Goal: Task Accomplishment & Management: Manage account settings

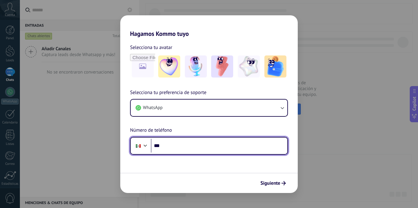
click at [173, 148] on input "***" at bounding box center [219, 146] width 137 height 14
type input "**********"
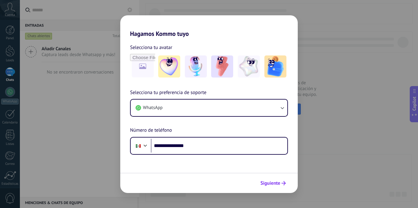
click at [272, 184] on span "Siguiente" at bounding box center [271, 183] width 20 height 4
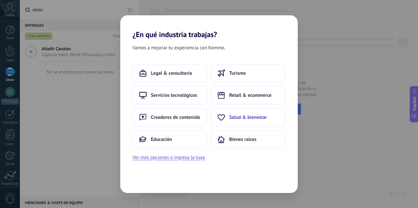
click at [244, 115] on span "Salud & bienestar" at bounding box center [248, 117] width 38 height 6
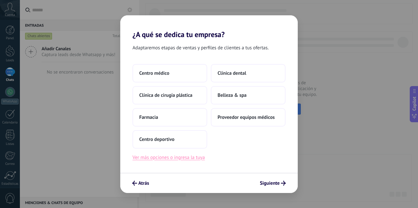
click at [191, 158] on button "Ver más opciones o ingresa la tuya" at bounding box center [169, 157] width 72 height 8
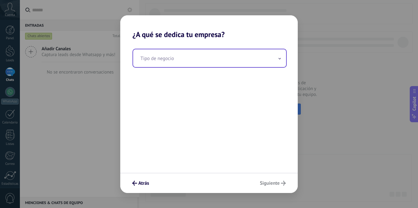
click at [271, 55] on input "text" at bounding box center [209, 58] width 153 height 18
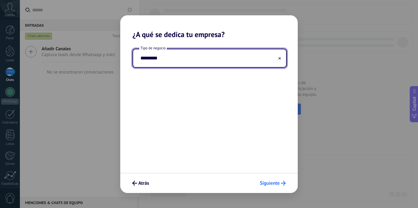
type input "*********"
click at [268, 183] on span "Siguiente" at bounding box center [270, 183] width 20 height 4
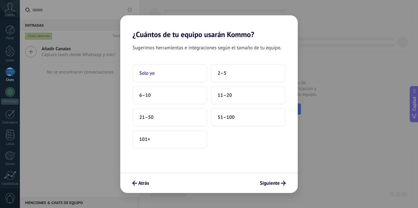
click at [171, 72] on button "Solo yo" at bounding box center [170, 73] width 75 height 18
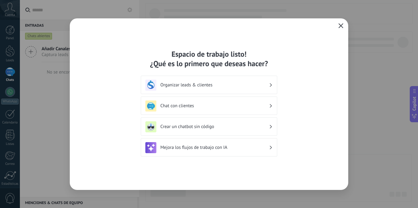
click at [341, 25] on use "button" at bounding box center [341, 25] width 5 height 5
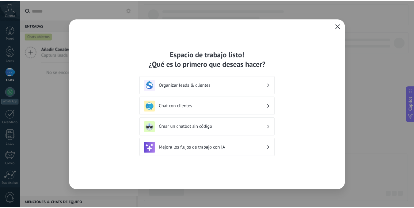
scroll to position [47, 0]
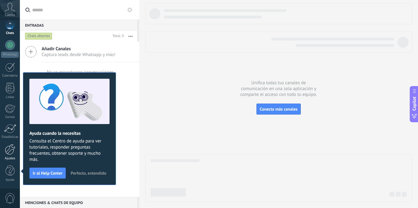
click at [13, 150] on div at bounding box center [10, 149] width 10 height 11
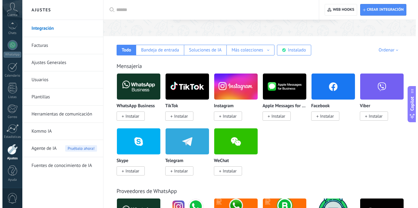
scroll to position [71, 0]
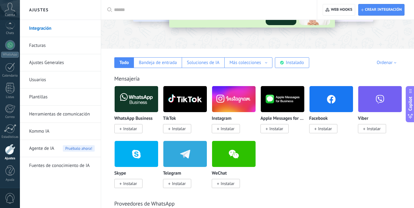
click at [233, 93] on img at bounding box center [233, 99] width 43 height 30
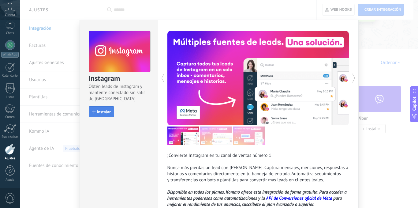
click at [103, 114] on span "Instalar" at bounding box center [104, 112] width 14 height 4
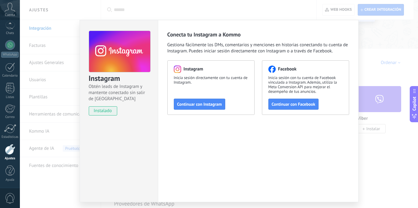
click at [367, 32] on div "Instagram Obtén leads de Instagram y mantente conectado sin salir de Kommo inst…" at bounding box center [219, 104] width 399 height 208
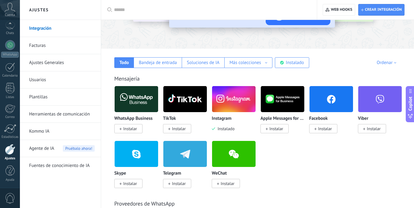
click at [241, 99] on img at bounding box center [233, 99] width 43 height 30
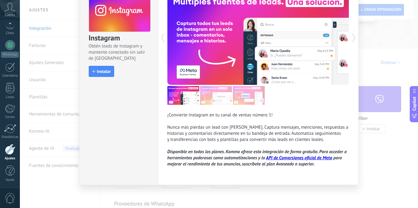
scroll to position [0, 0]
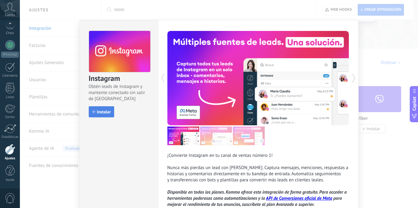
click at [97, 109] on button "Instalar" at bounding box center [101, 111] width 25 height 11
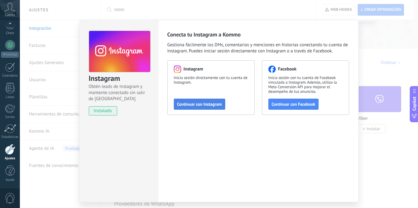
click at [204, 101] on button "Continuar con Instagram" at bounding box center [199, 104] width 51 height 11
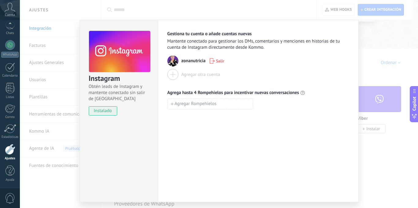
click at [368, 57] on div "Instagram Obtén leads de Instagram y mantente conectado sin salir de Kommo inst…" at bounding box center [219, 104] width 399 height 208
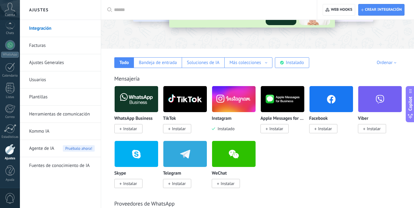
click at [327, 101] on img at bounding box center [330, 99] width 43 height 30
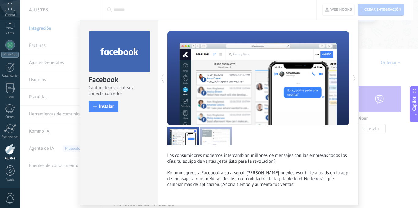
click at [203, 103] on div at bounding box center [213, 78] width 91 height 94
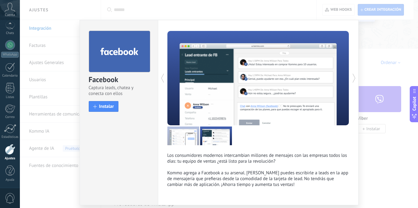
click at [203, 103] on div at bounding box center [213, 78] width 91 height 94
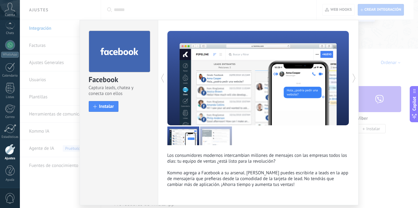
click at [203, 103] on div at bounding box center [213, 78] width 91 height 94
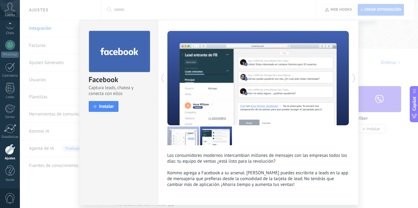
click at [203, 103] on div at bounding box center [213, 78] width 91 height 94
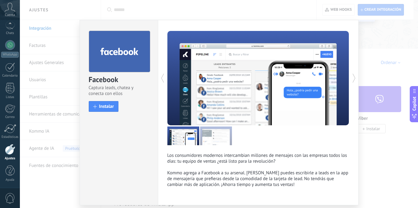
click at [203, 103] on div at bounding box center [213, 78] width 91 height 94
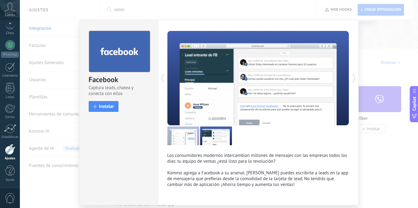
click at [203, 103] on div at bounding box center [213, 78] width 91 height 94
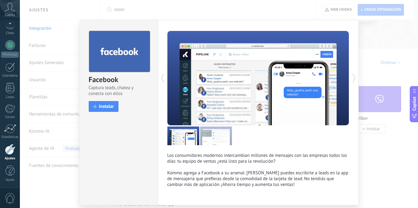
click at [203, 103] on div at bounding box center [213, 78] width 91 height 94
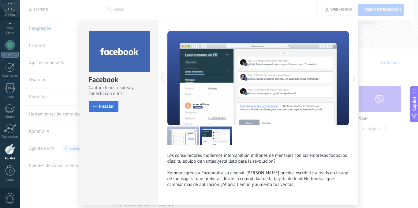
click at [112, 108] on span "Instalar" at bounding box center [106, 106] width 15 height 5
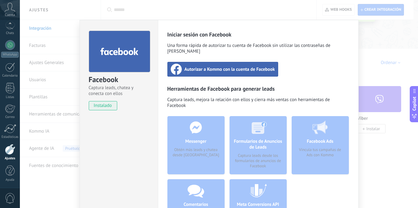
click at [240, 66] on span "Autorizar a Kommo con la cuenta de Facebook" at bounding box center [230, 69] width 91 height 6
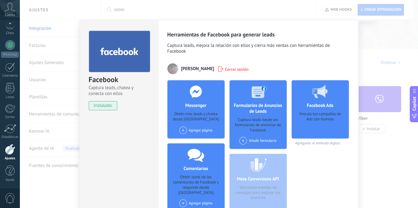
click at [374, 33] on div "Facebook Captura leads, chatea y conecta con ellos instalado Desinstalar Herram…" at bounding box center [219, 104] width 399 height 208
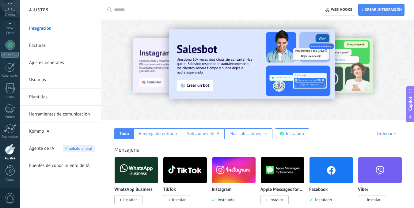
click at [138, 169] on img at bounding box center [136, 170] width 43 height 30
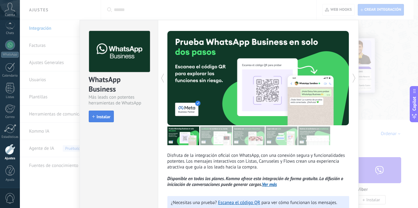
click at [105, 119] on span "Instalar" at bounding box center [104, 117] width 14 height 4
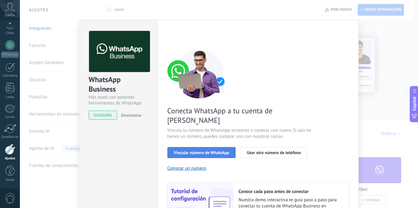
click at [213, 150] on span "Vincular número de WhatsApp" at bounding box center [201, 152] width 55 height 4
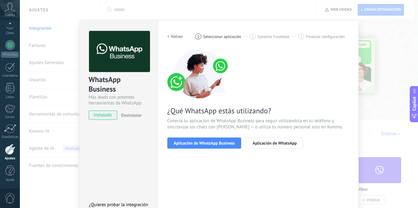
click at [213, 142] on span "Aplicación de WhatsApp Business" at bounding box center [204, 143] width 61 height 4
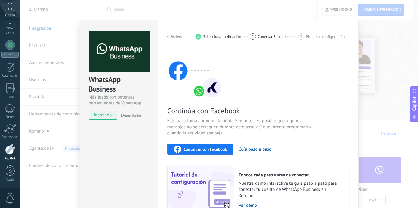
click at [169, 36] on h2 "< Volver" at bounding box center [176, 37] width 16 height 6
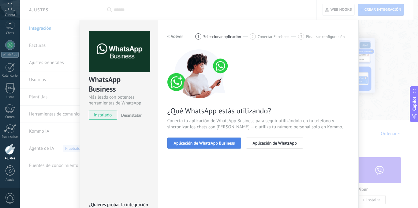
click at [225, 142] on span "Aplicación de WhatsApp Business" at bounding box center [204, 143] width 61 height 4
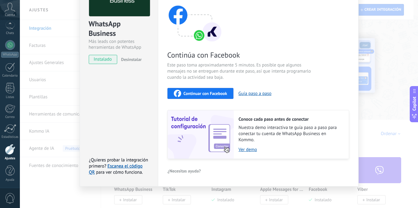
scroll to position [57, 0]
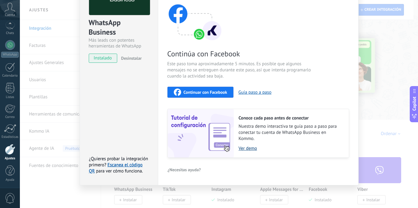
click at [250, 147] on link "Ver demo" at bounding box center [291, 148] width 104 height 6
click at [254, 92] on button "Guía paso a paso" at bounding box center [255, 92] width 33 height 6
click at [200, 89] on div "Continuar con Facebook" at bounding box center [201, 92] width 54 height 7
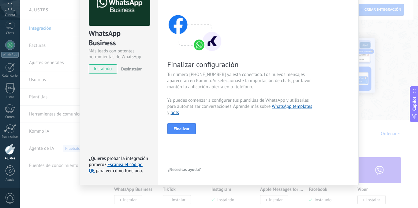
scroll to position [46, 0]
click at [186, 129] on span "Finalizar" at bounding box center [182, 129] width 16 height 4
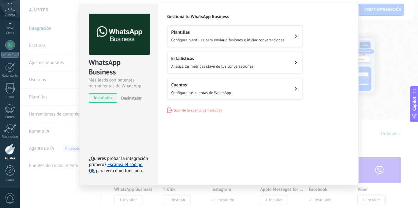
click at [375, 99] on div "WhatsApp Business Más leads con potentes herramientas de WhatsApp instalado Des…" at bounding box center [219, 104] width 399 height 208
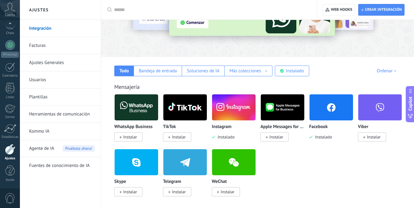
scroll to position [50, 0]
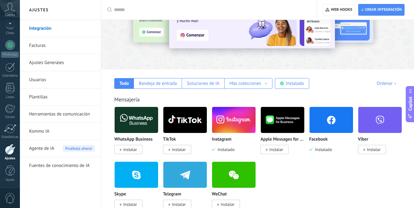
click at [12, 151] on div at bounding box center [10, 149] width 10 height 11
click at [46, 28] on link "Integración" at bounding box center [62, 28] width 66 height 17
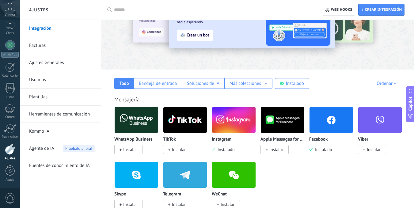
click at [49, 115] on link "Herramientas de comunicación" at bounding box center [62, 114] width 66 height 17
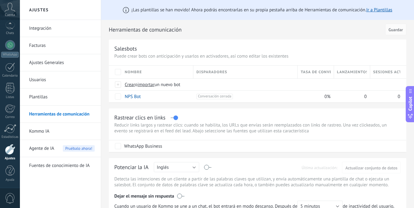
click at [47, 32] on link "Integración" at bounding box center [62, 28] width 66 height 17
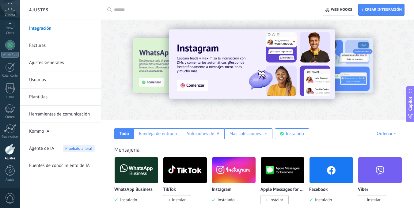
click at [224, 164] on img at bounding box center [233, 170] width 43 height 30
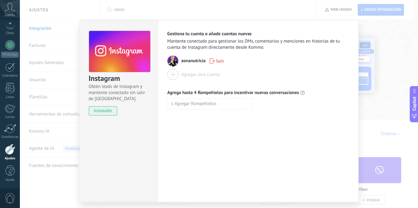
click at [383, 28] on div "Instagram Obtén leads de Instagram y mantente conectado sin salir de Kommo inst…" at bounding box center [219, 104] width 399 height 208
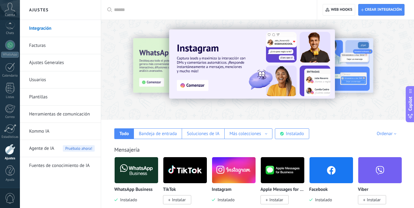
click at [331, 165] on img at bounding box center [330, 170] width 43 height 30
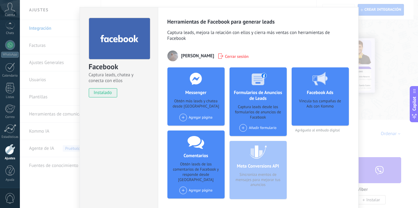
scroll to position [12, 0]
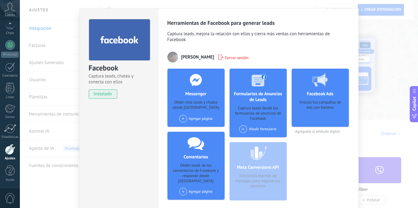
click at [183, 119] on span at bounding box center [183, 119] width 8 height 8
click at [196, 128] on div "Zona Nutricia" at bounding box center [199, 129] width 41 height 13
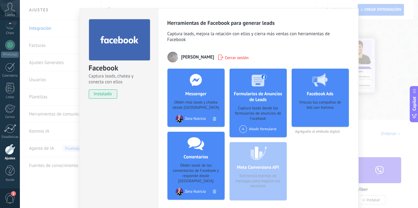
click at [402, 37] on div "Facebook Captura leads, chatea y conecta con ellos instalado Desinstalar Herram…" at bounding box center [219, 104] width 399 height 208
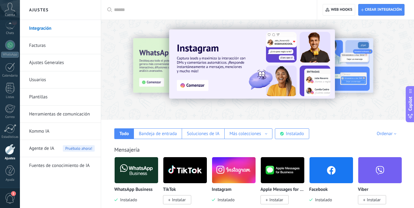
click at [330, 168] on img at bounding box center [330, 170] width 43 height 30
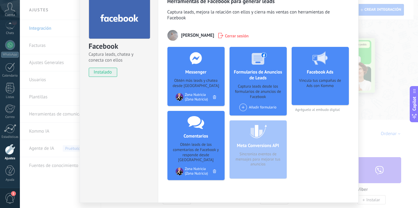
scroll to position [35, 0]
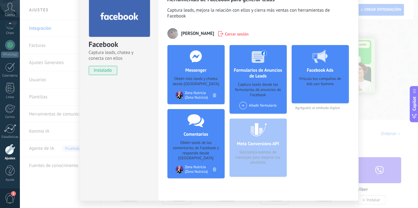
click at [379, 105] on div "Facebook Captura leads, chatea y conecta con ellos instalado Desinstalar Herram…" at bounding box center [219, 104] width 399 height 208
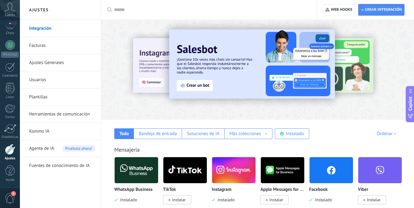
click at [150, 168] on img at bounding box center [136, 170] width 43 height 30
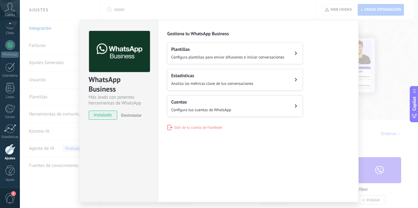
click at [275, 105] on button "Cuentas Configura tus cuentas de WhatsApp" at bounding box center [235, 105] width 135 height 21
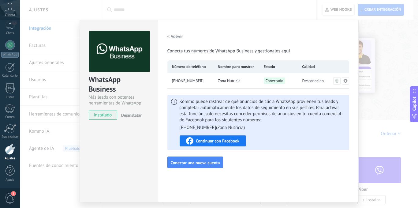
click at [391, 46] on div "WhatsApp Business Más leads con potentes herramientas de WhatsApp instalado Des…" at bounding box center [219, 104] width 399 height 208
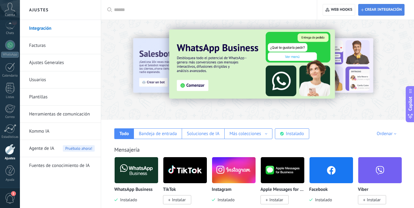
click at [382, 10] on span "Crear integración" at bounding box center [383, 9] width 37 height 5
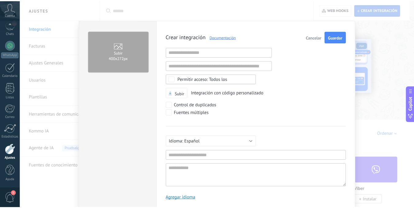
scroll to position [6, 0]
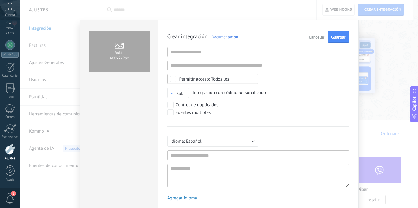
click at [312, 36] on span "Cancelar" at bounding box center [317, 37] width 16 height 4
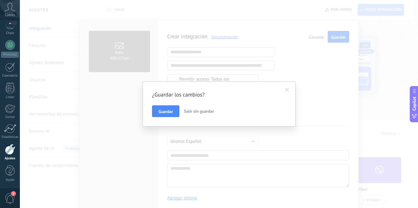
click at [197, 111] on span "Salir sin guardar" at bounding box center [199, 111] width 30 height 6
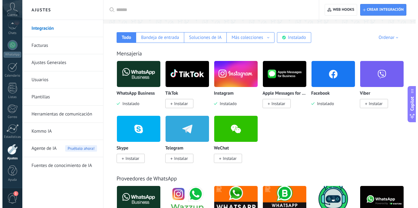
scroll to position [100, 0]
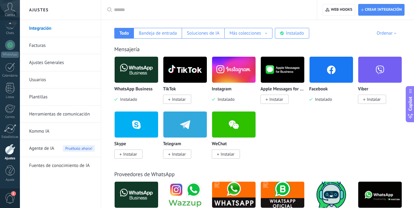
click at [328, 73] on img at bounding box center [330, 70] width 43 height 30
